Goal: Task Accomplishment & Management: Manage account settings

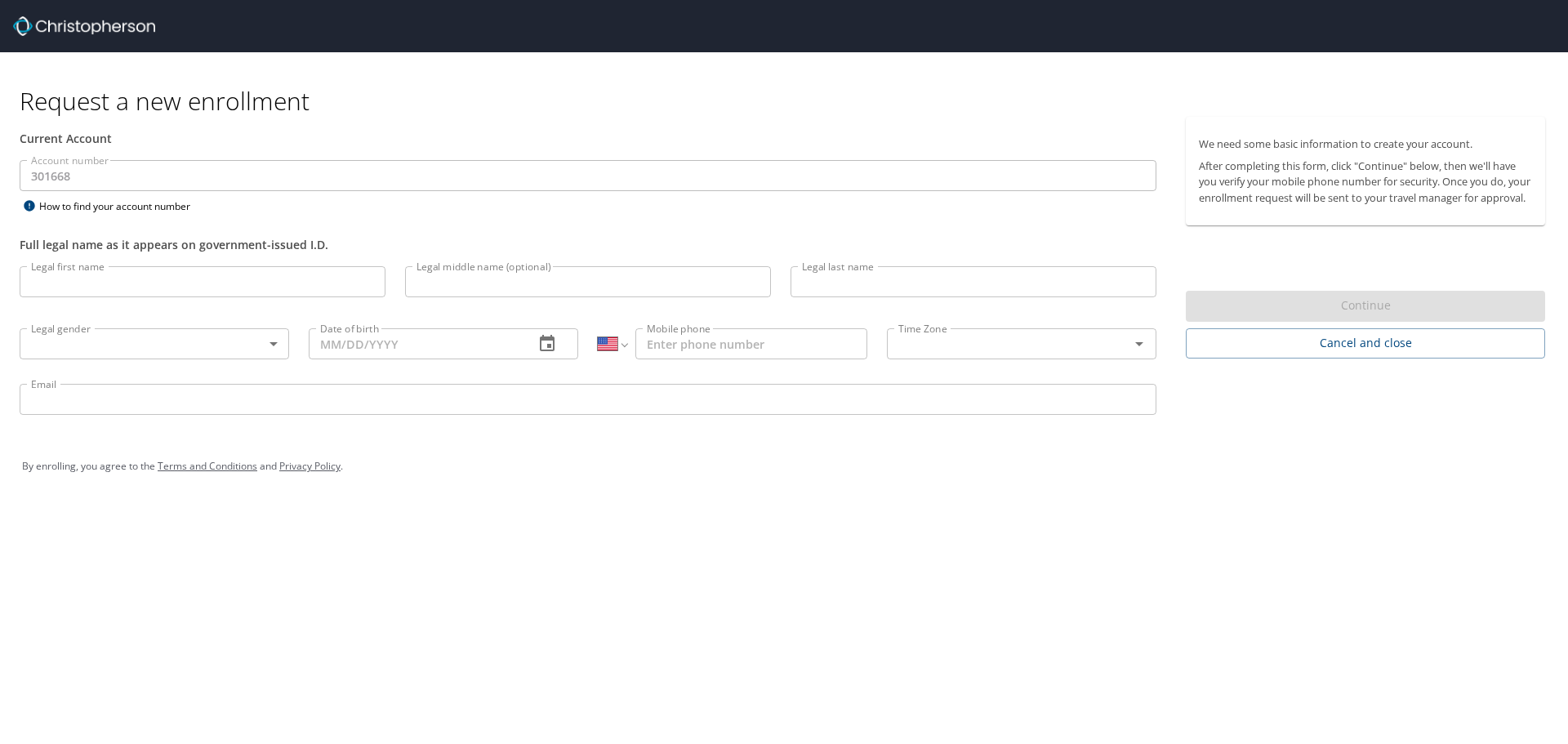
select select "US"
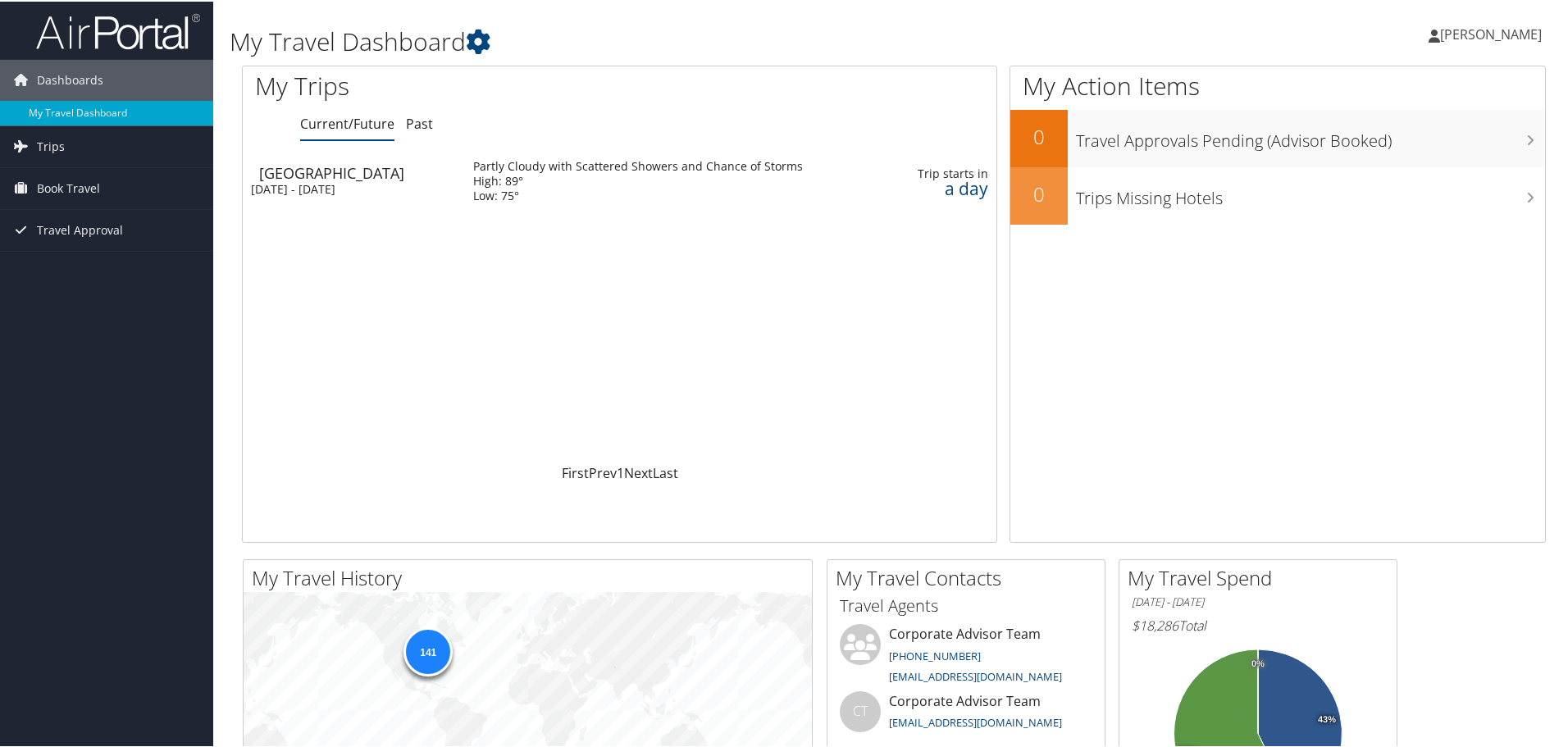
click at [1494, 25] on span "[PERSON_NAME]" at bounding box center [1491, 32] width 102 height 18
click at [1408, 273] on link "Sign Out" at bounding box center [1447, 267] width 182 height 28
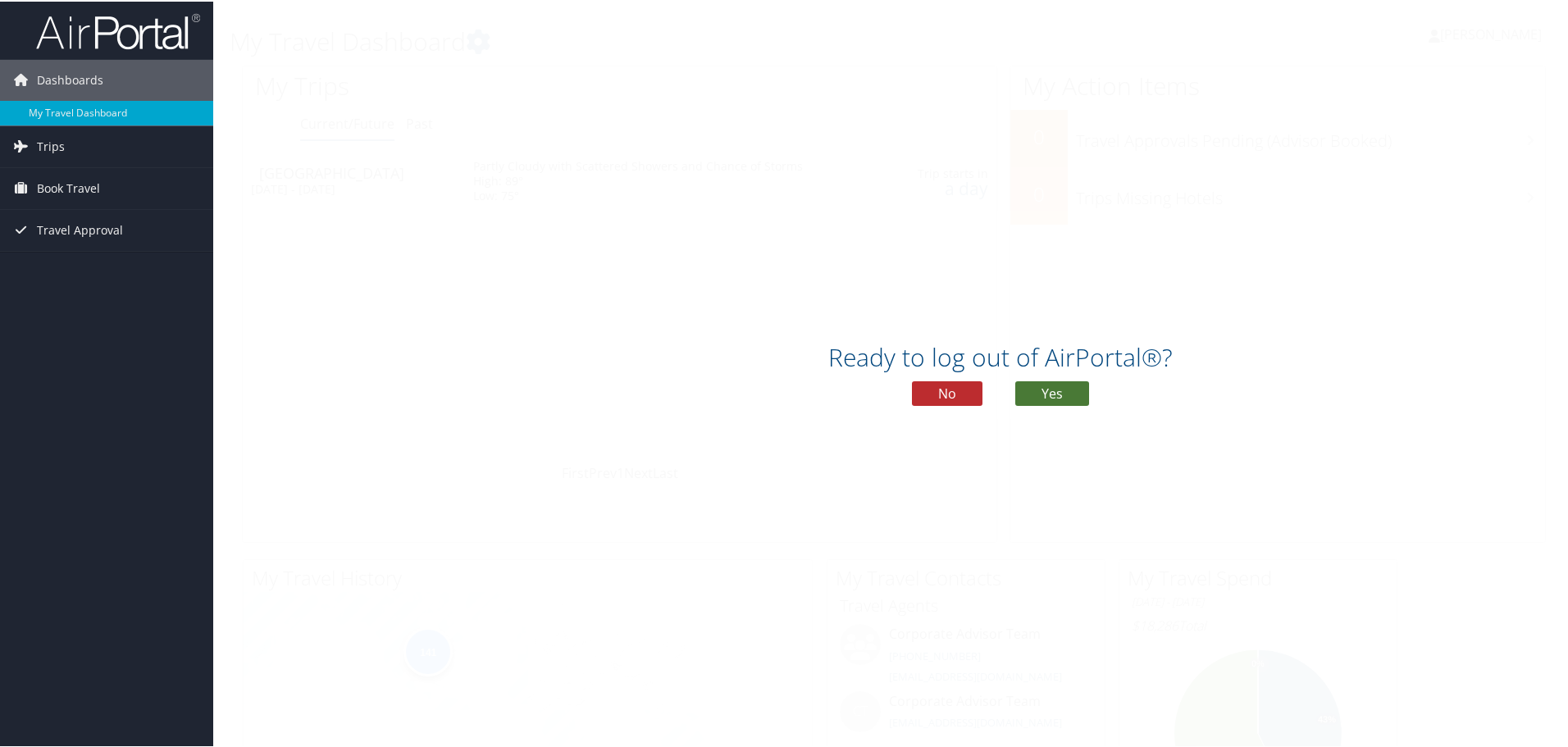
click at [1049, 391] on button "Yes" at bounding box center [1052, 392] width 74 height 24
